Goal: Find specific page/section: Find specific page/section

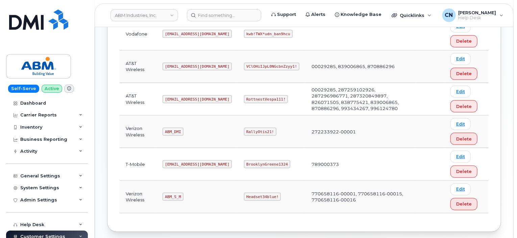
scroll to position [106, 0]
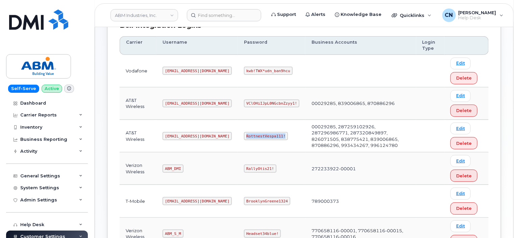
drag, startPoint x: 222, startPoint y: 135, endPoint x: 268, endPoint y: 133, distance: 46.0
click at [268, 133] on td "RottnestVespa111!" at bounding box center [272, 136] width 68 height 32
copy code "RottnestVespa111!"
drag, startPoint x: 194, startPoint y: 133, endPoint x: 165, endPoint y: 137, distance: 28.9
click at [165, 137] on code "abm@dminc.com" at bounding box center [197, 136] width 69 height 8
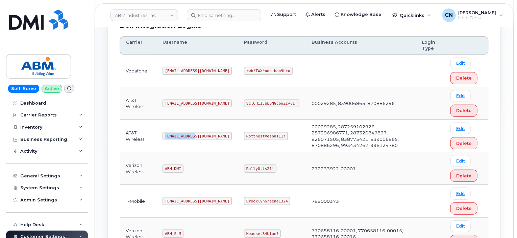
copy code "abm@dminc.com"
drag, startPoint x: 221, startPoint y: 135, endPoint x: 259, endPoint y: 137, distance: 38.2
click at [259, 137] on code "RottnestVespa111!" at bounding box center [266, 136] width 44 height 8
copy code "RottnestVespa111!"
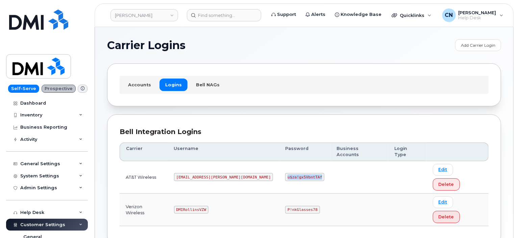
drag, startPoint x: 256, startPoint y: 161, endPoint x: 448, endPoint y: 114, distance: 197.7
click at [290, 173] on code "u$za!gx5VbntTAf" at bounding box center [304, 177] width 39 height 8
copy code "u$za!gx5VbntTAf"
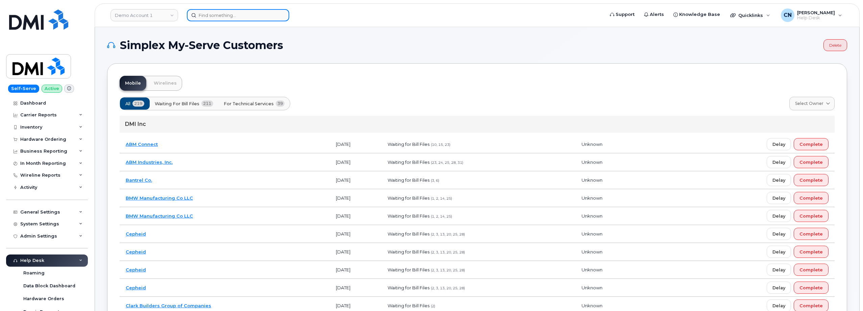
click at [219, 15] on input at bounding box center [238, 15] width 102 height 12
paste input "3064918503"
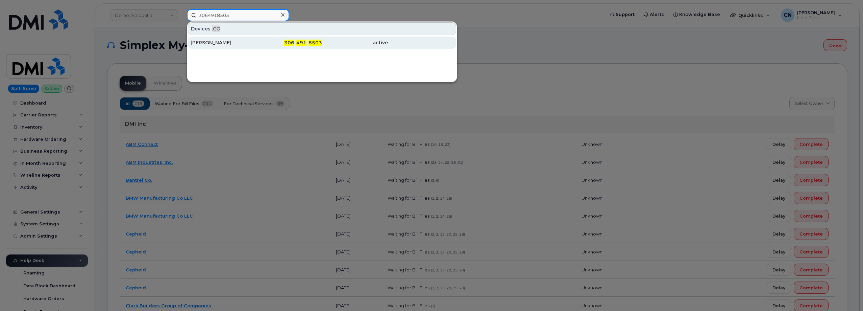
type input "3064918503"
click at [232, 47] on div "[PERSON_NAME]" at bounding box center [224, 42] width 66 height 12
